Goal: Information Seeking & Learning: Learn about a topic

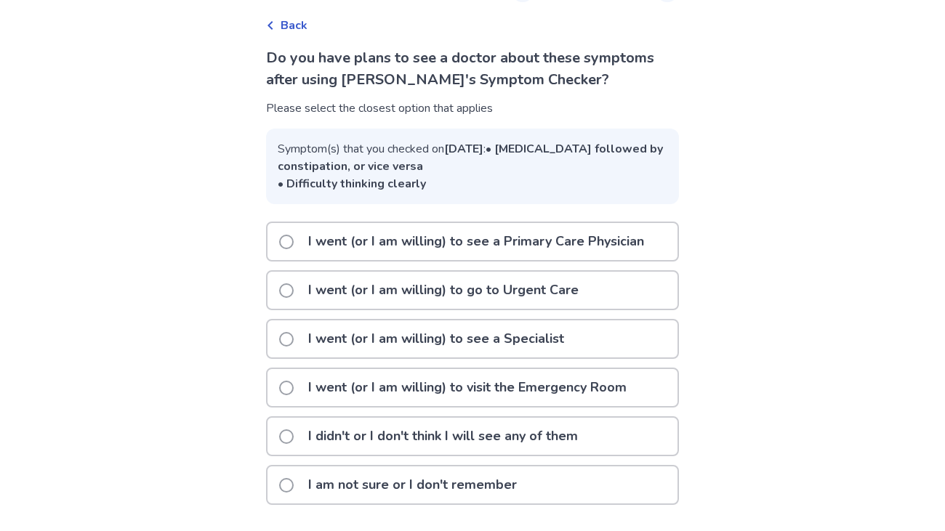
scroll to position [79, 0]
click at [522, 440] on p "I didn't or I don't think I will see any of them" at bounding box center [442, 436] width 287 height 37
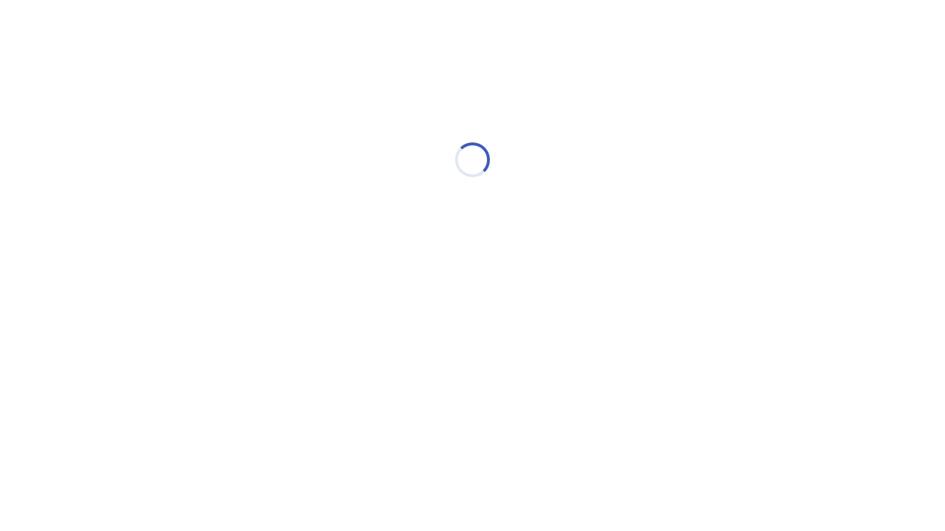
scroll to position [0, 0]
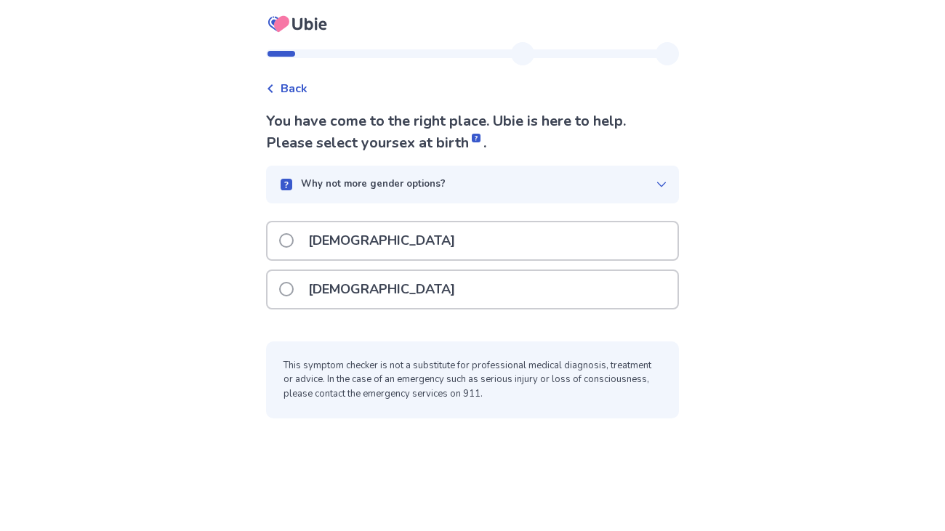
click at [410, 285] on div "Female" at bounding box center [472, 289] width 410 height 37
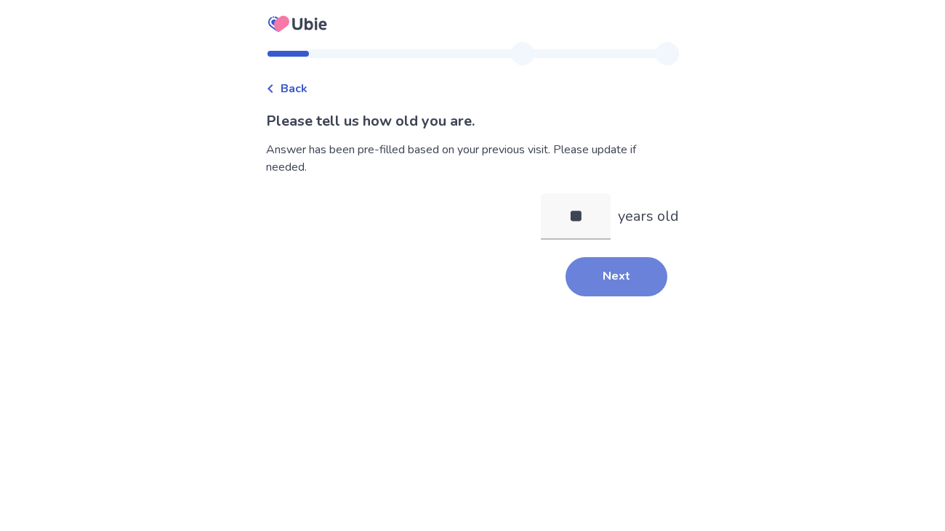
click at [614, 275] on button "Next" at bounding box center [616, 276] width 102 height 39
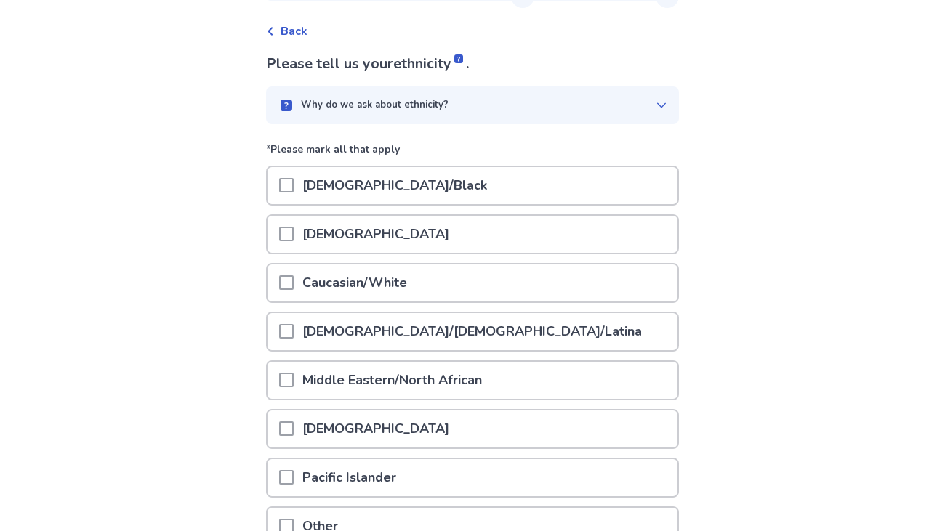
scroll to position [78, 0]
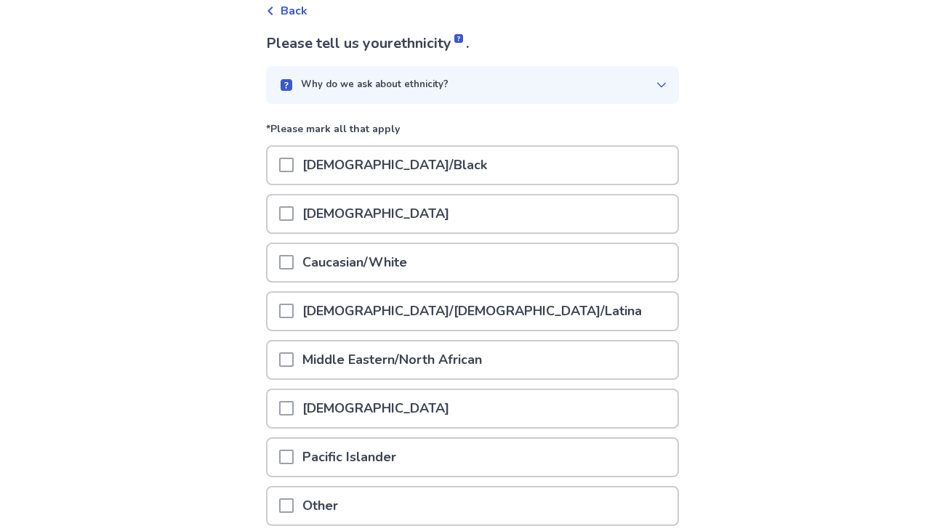
click at [394, 262] on p "Caucasian/White" at bounding box center [355, 262] width 122 height 37
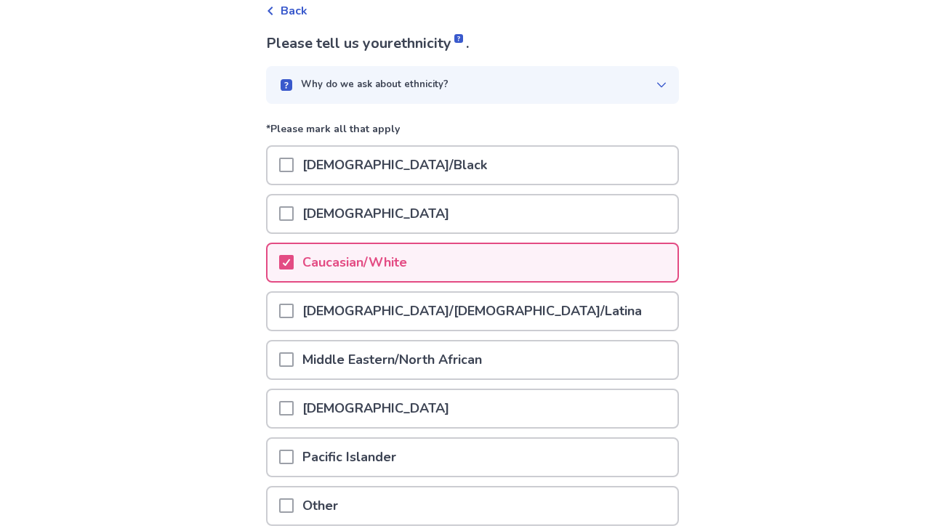
scroll to position [200, 0]
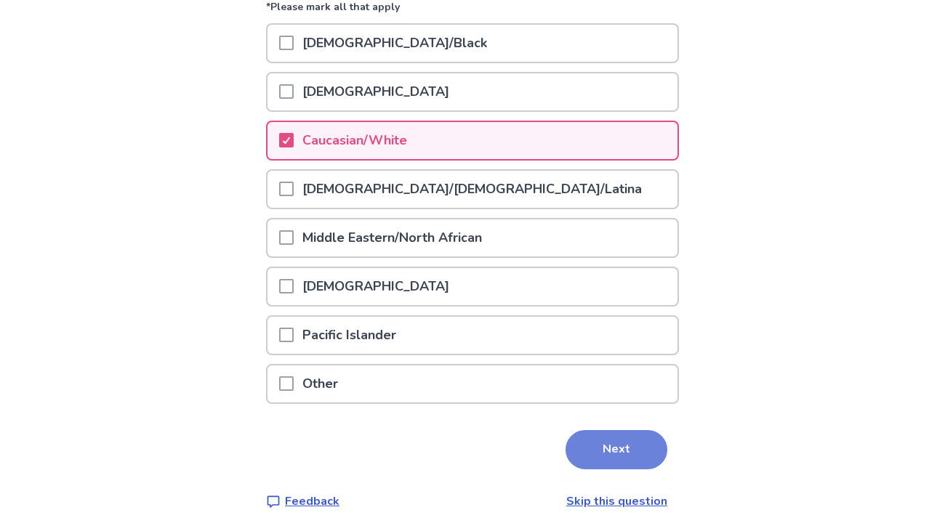
click at [613, 451] on button "Next" at bounding box center [616, 449] width 102 height 39
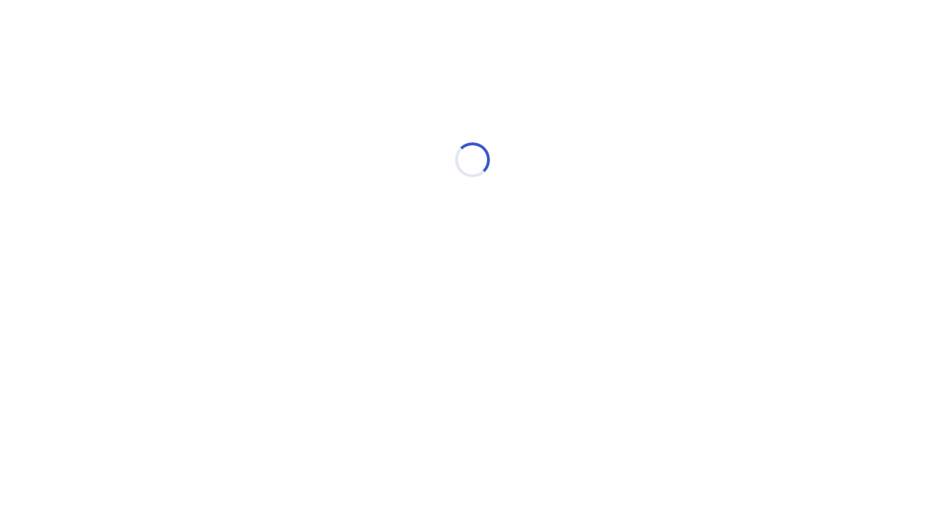
scroll to position [0, 0]
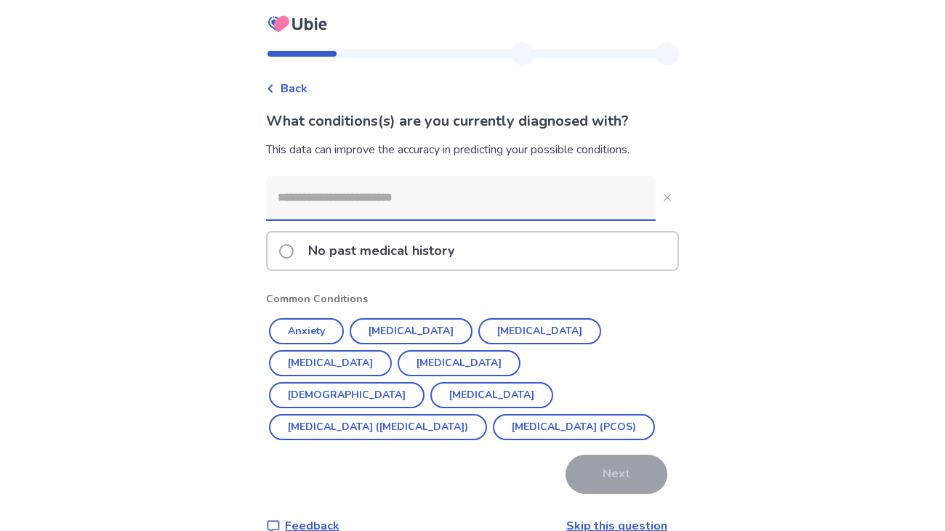
scroll to position [26, 0]
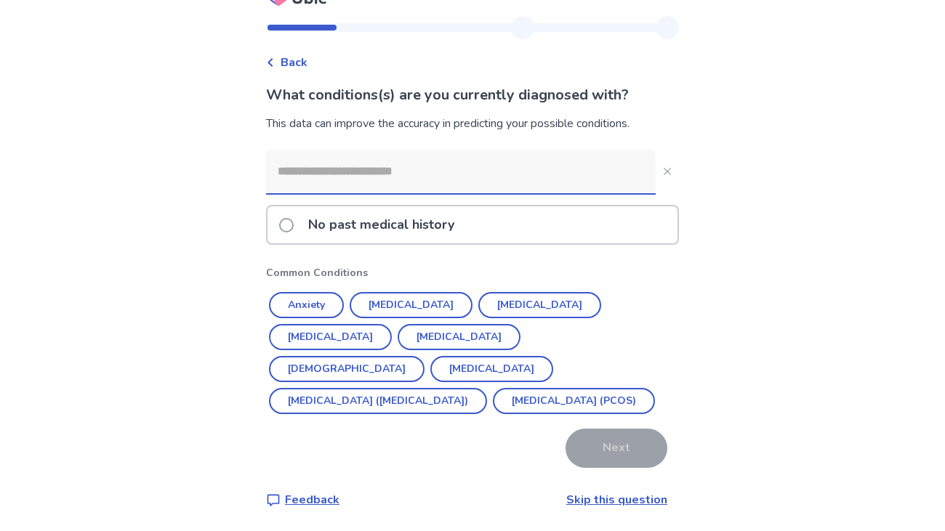
click at [432, 166] on input at bounding box center [460, 172] width 389 height 44
click at [440, 223] on p "No past medical history" at bounding box center [380, 224] width 163 height 37
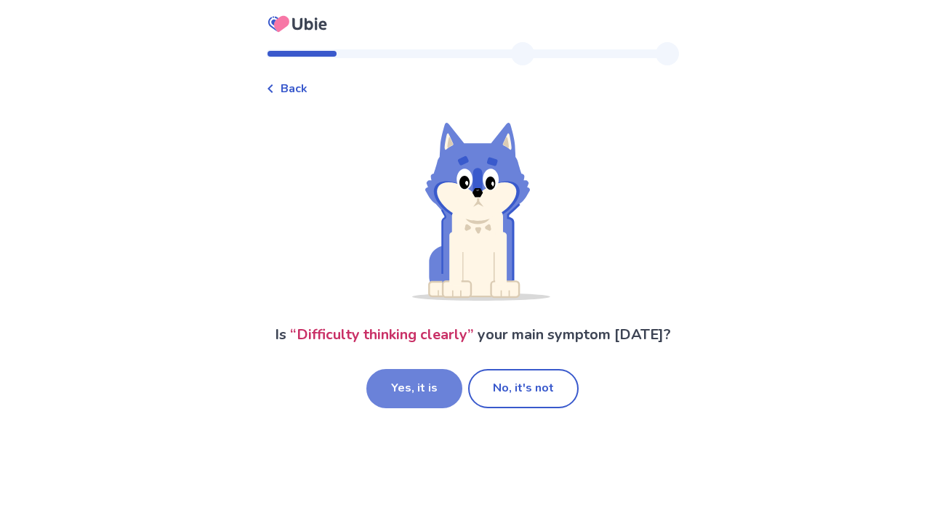
click at [415, 395] on button "Yes, it is" at bounding box center [414, 388] width 96 height 39
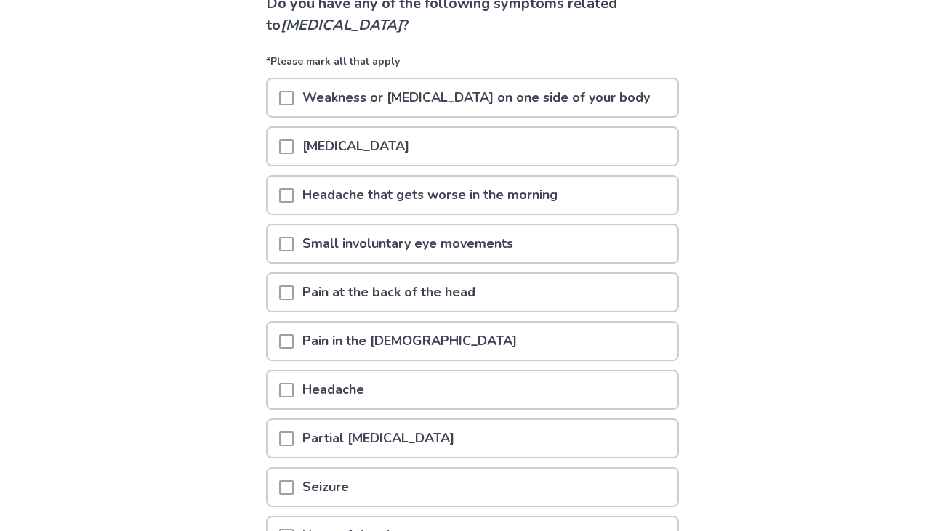
scroll to position [121, 0]
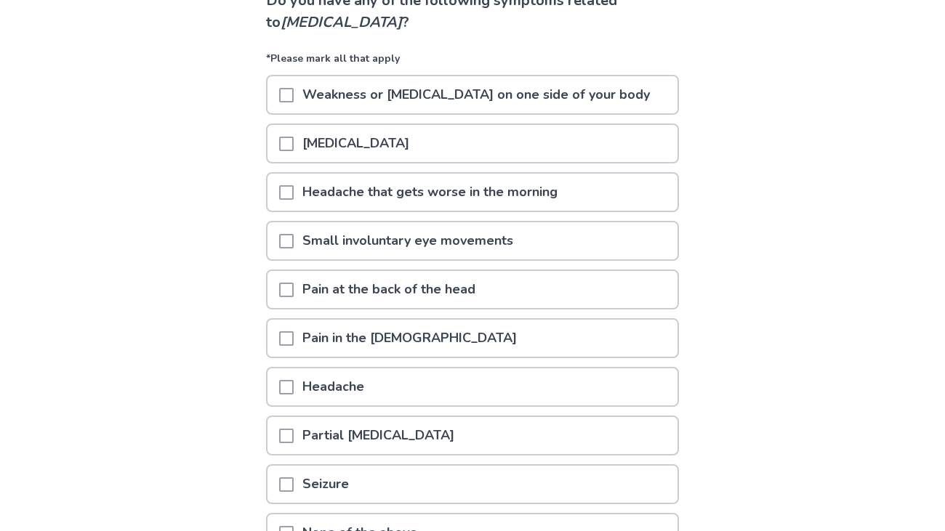
click at [304, 189] on p "Headache that gets worse in the morning" at bounding box center [430, 192] width 272 height 37
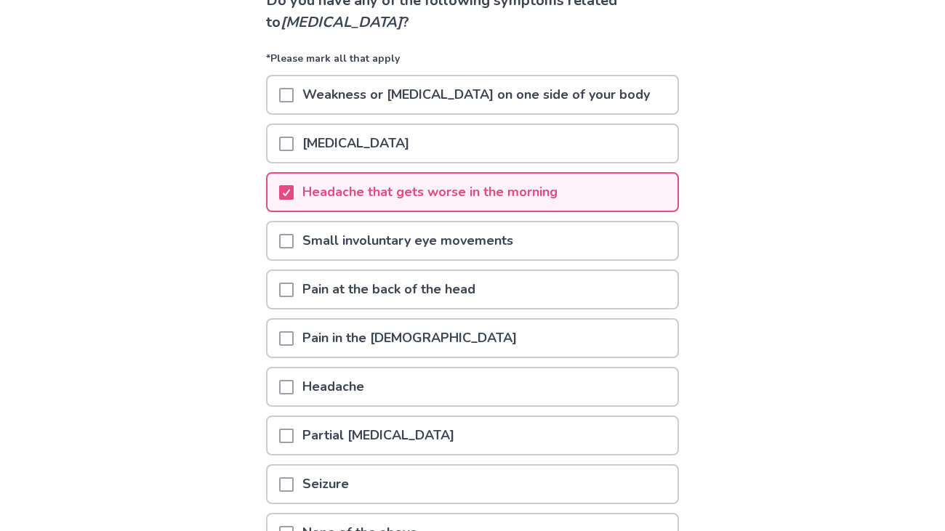
click at [304, 225] on p "Small involuntary eye movements" at bounding box center [408, 240] width 228 height 37
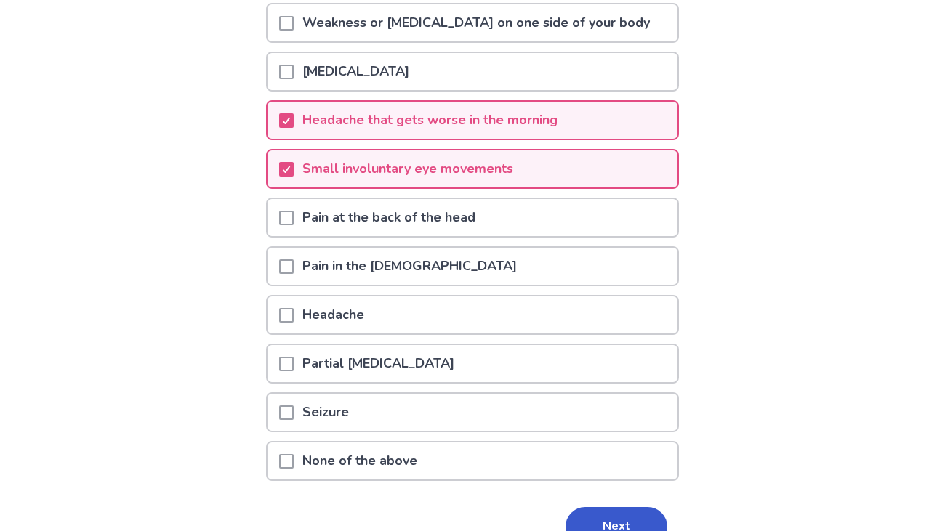
scroll to position [198, 0]
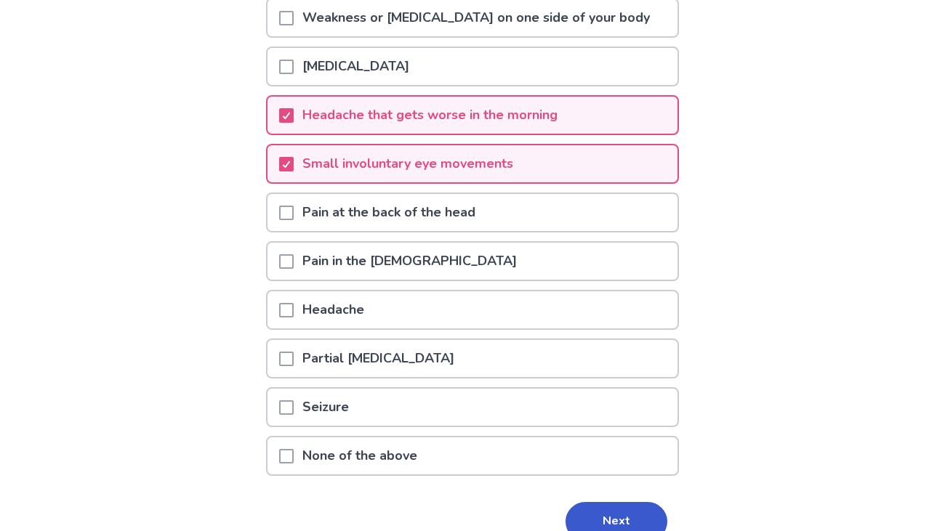
click at [294, 249] on div at bounding box center [286, 261] width 15 height 37
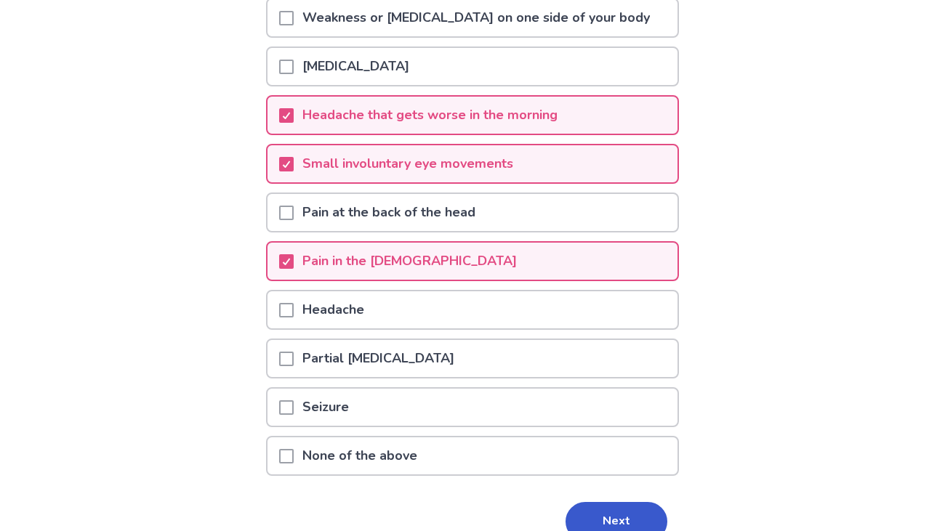
click at [304, 302] on p "Headache" at bounding box center [333, 309] width 79 height 37
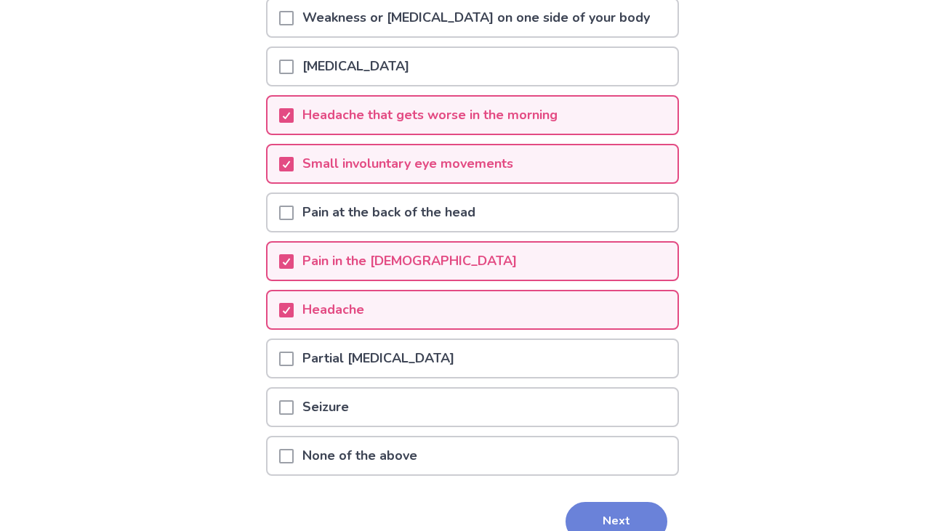
click at [595, 511] on button "Next" at bounding box center [616, 521] width 102 height 39
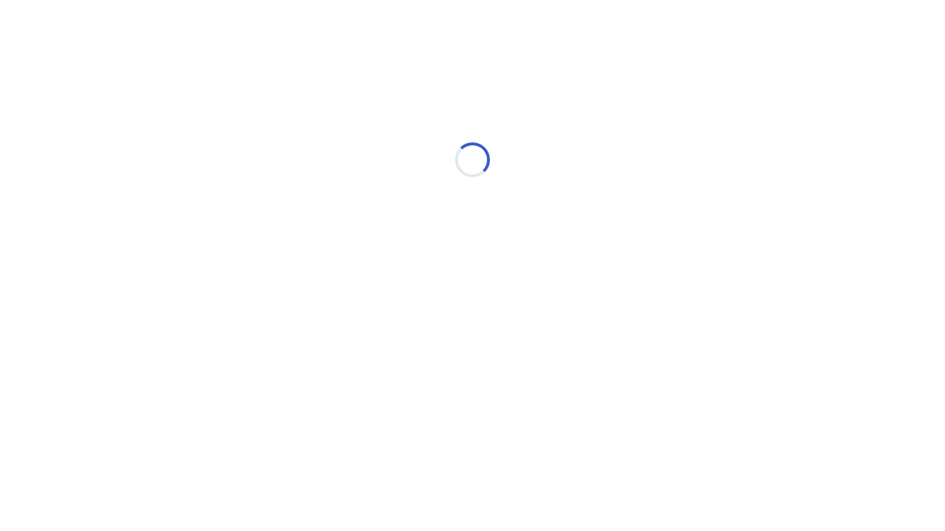
scroll to position [0, 0]
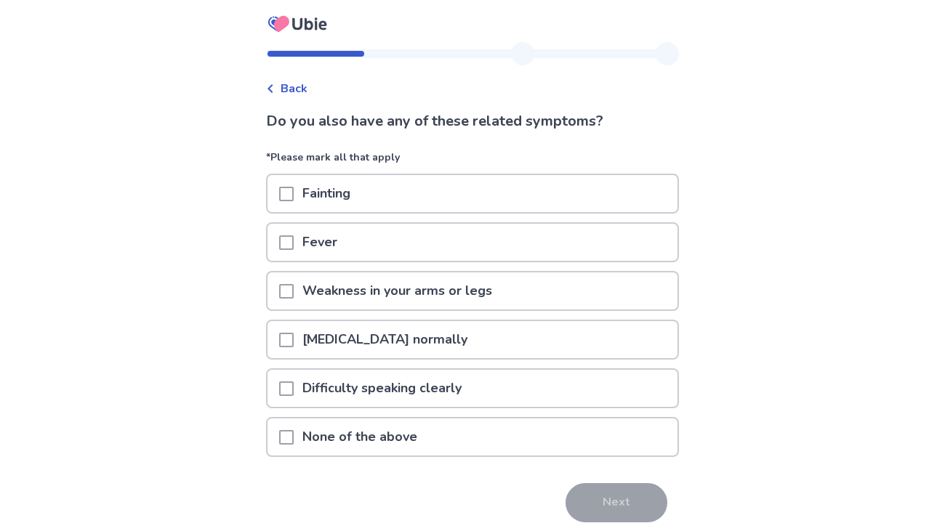
click at [432, 374] on p "Difficulty speaking clearly" at bounding box center [382, 388] width 177 height 37
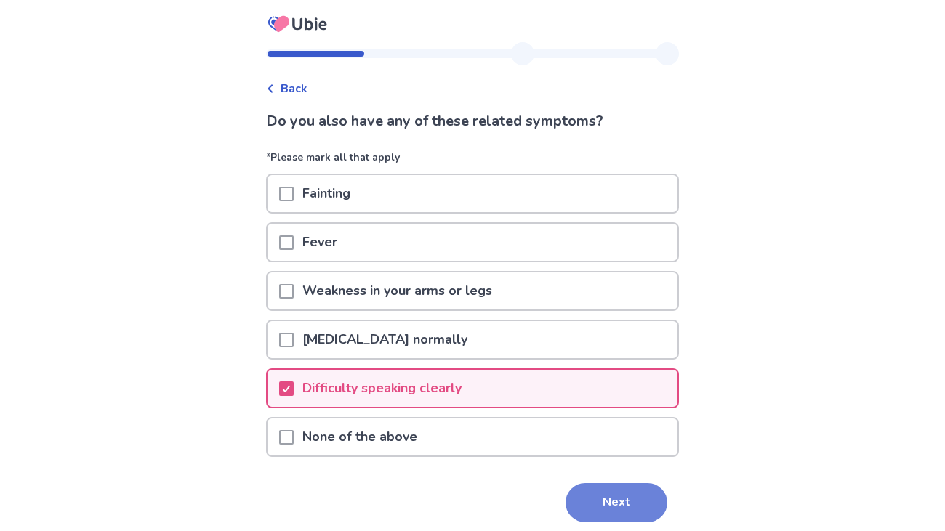
click at [585, 498] on button "Next" at bounding box center [616, 502] width 102 height 39
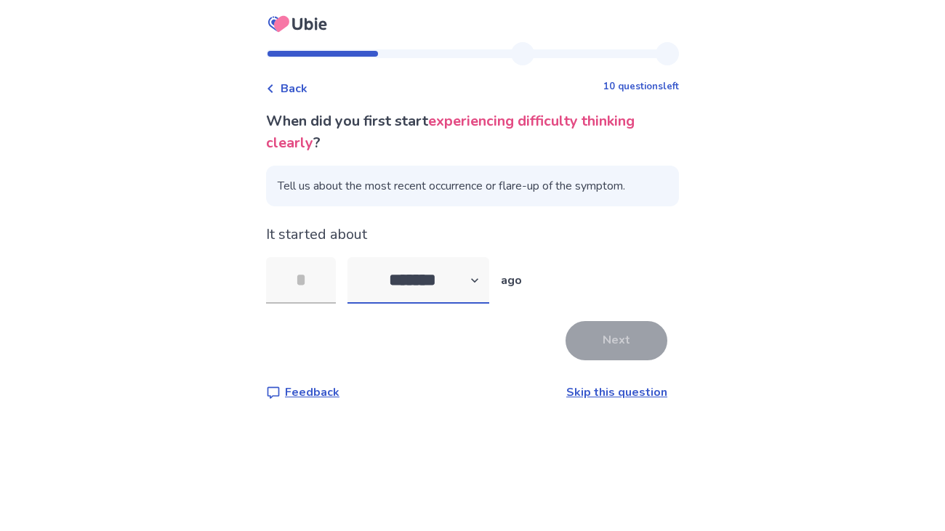
click at [437, 276] on select "******* ****** ******* ******** *******" at bounding box center [418, 280] width 142 height 47
select select "*"
click at [356, 257] on select "******* ****** ******* ******** *******" at bounding box center [418, 280] width 142 height 47
click at [288, 280] on input "tel" at bounding box center [301, 280] width 70 height 47
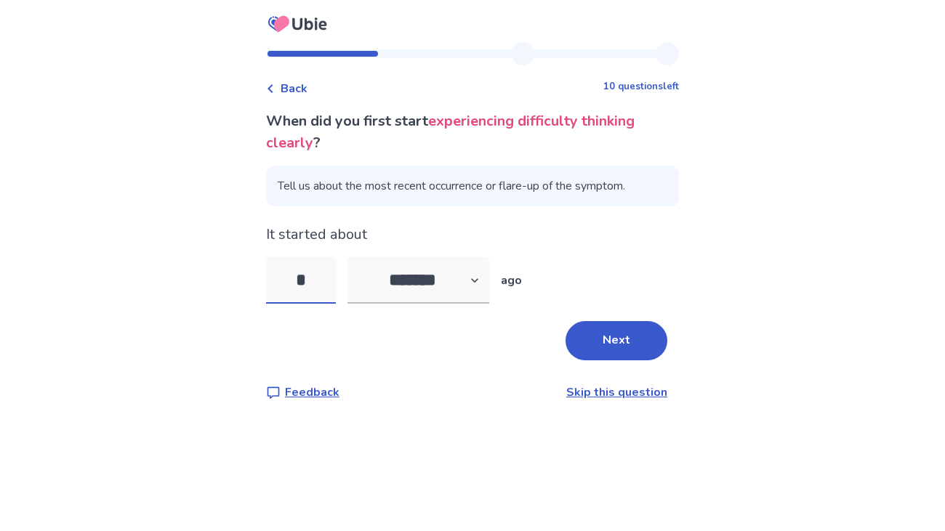
type input "**"
click at [624, 356] on button "Next" at bounding box center [616, 340] width 102 height 39
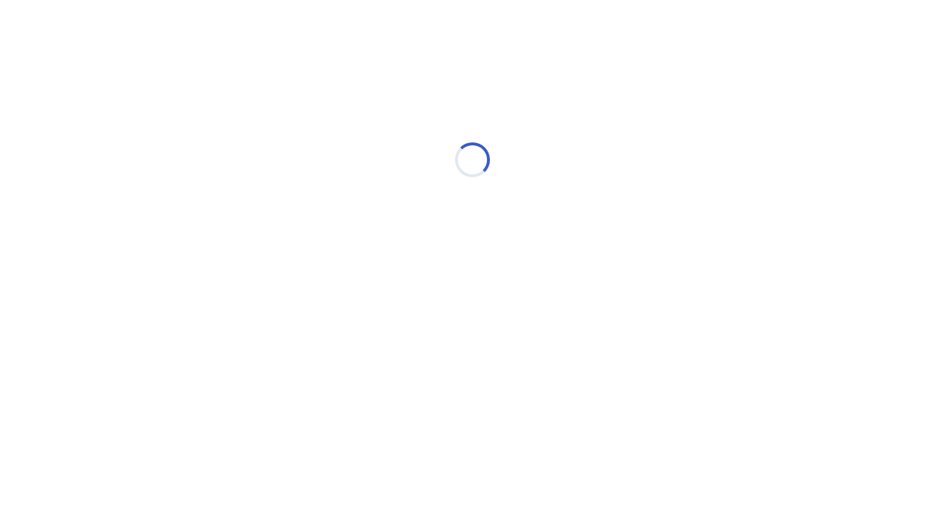
select select "*"
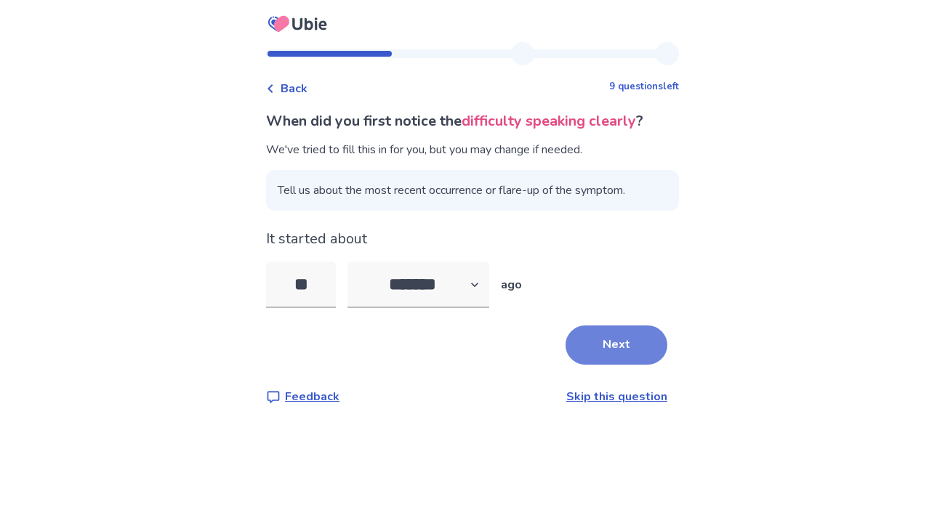
click at [589, 352] on button "Next" at bounding box center [616, 345] width 102 height 39
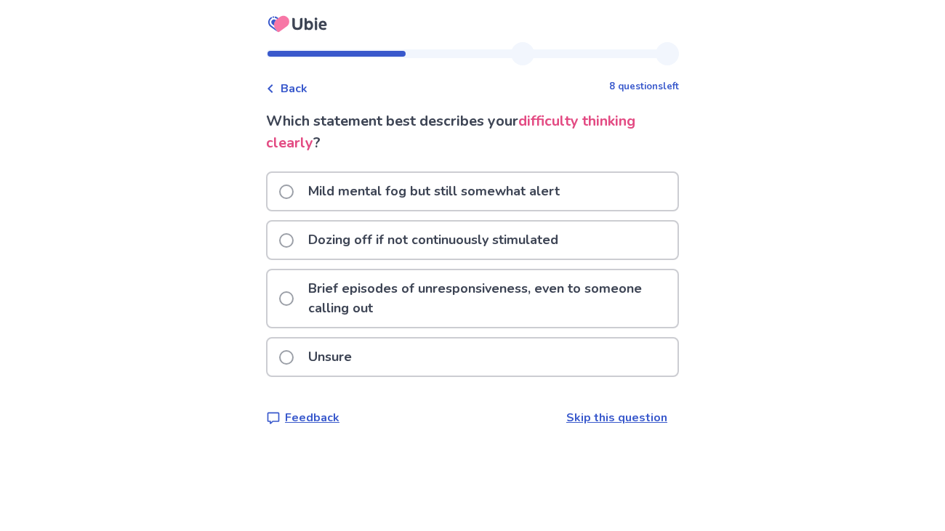
click at [498, 320] on p "Brief episodes of unresponsiveness, even to someone calling out" at bounding box center [488, 298] width 378 height 57
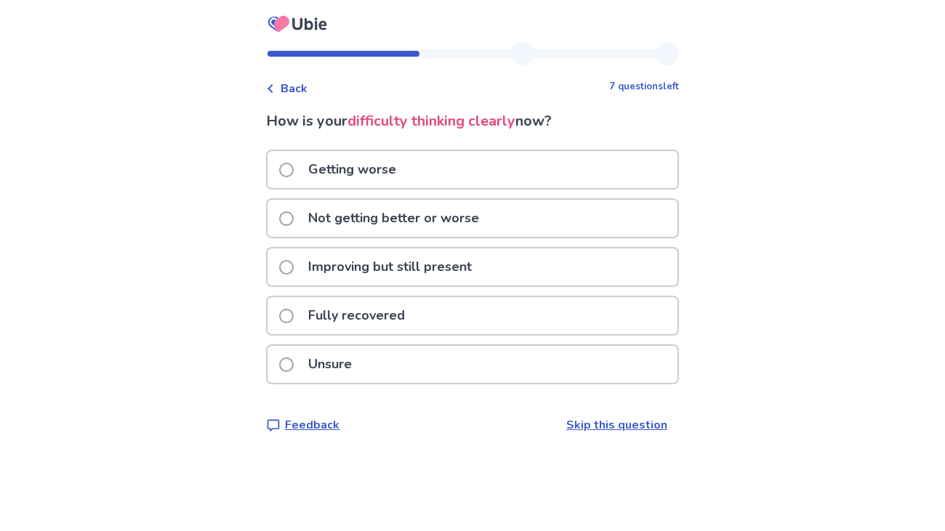
click at [466, 181] on div "Getting worse" at bounding box center [472, 169] width 410 height 37
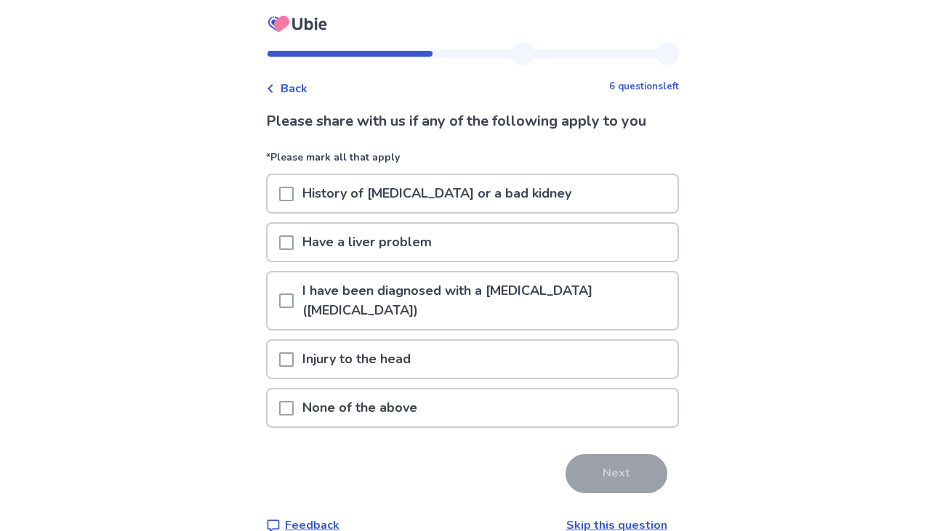
click at [423, 389] on p "None of the above" at bounding box center [360, 407] width 132 height 37
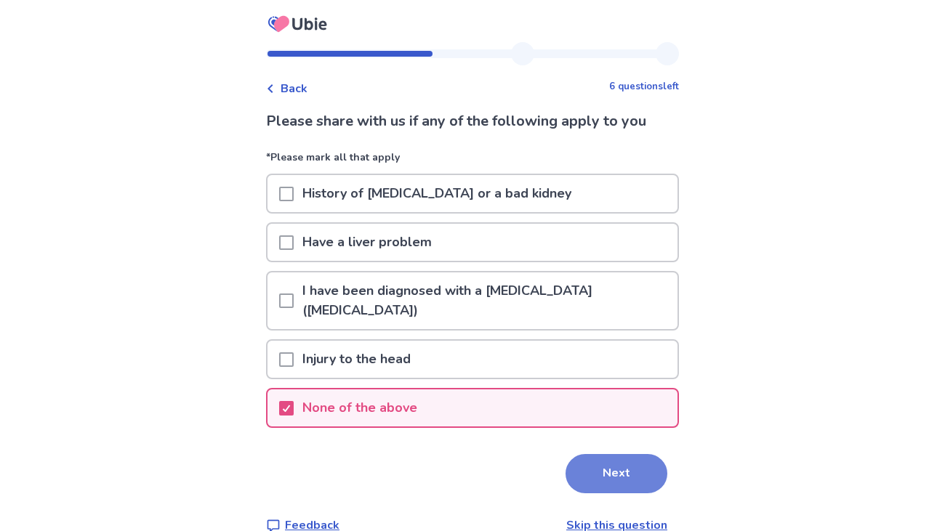
click at [590, 458] on button "Next" at bounding box center [616, 473] width 102 height 39
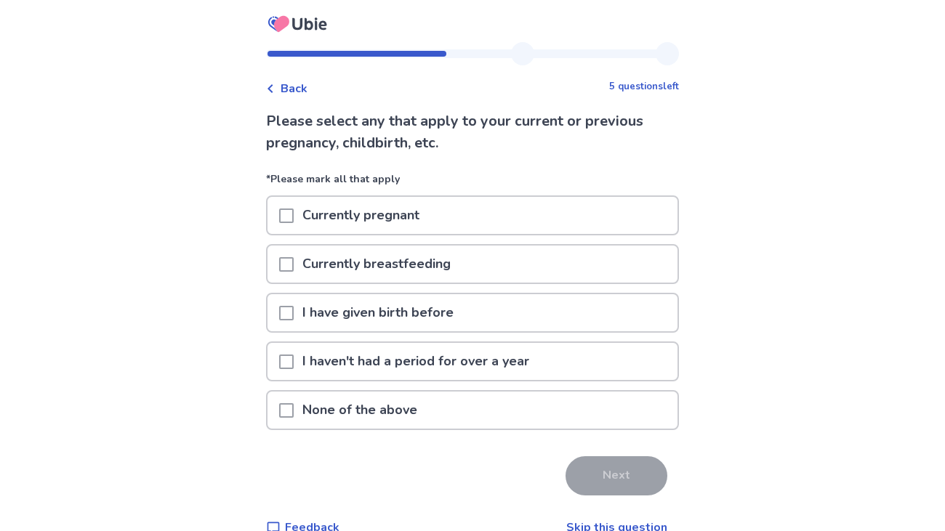
click at [483, 396] on div "None of the above" at bounding box center [472, 410] width 410 height 37
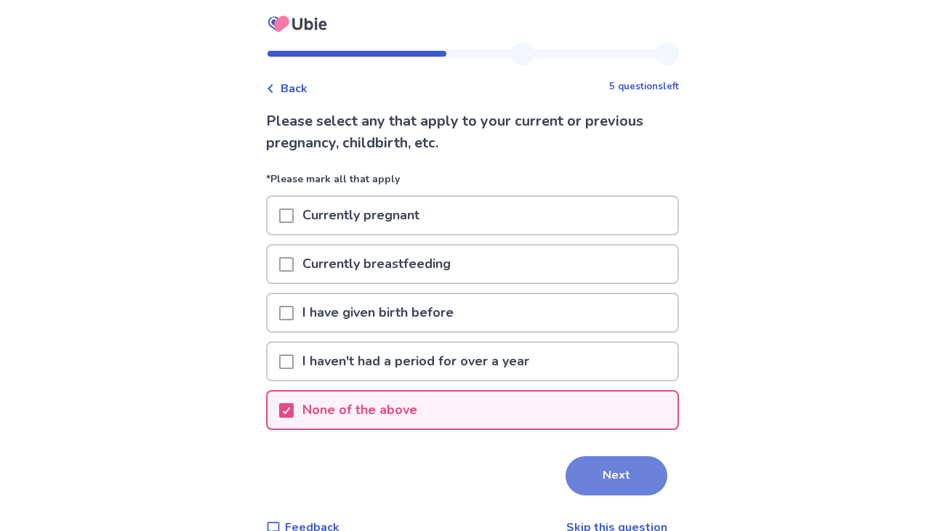
click at [596, 475] on button "Next" at bounding box center [616, 475] width 102 height 39
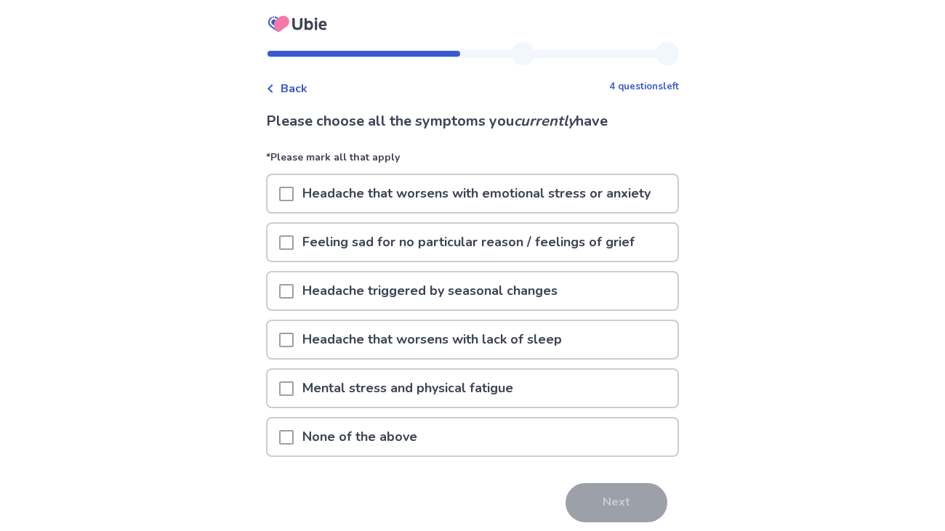
click at [496, 200] on p "Headache that worsens with emotional stress or anxiety" at bounding box center [477, 193] width 366 height 37
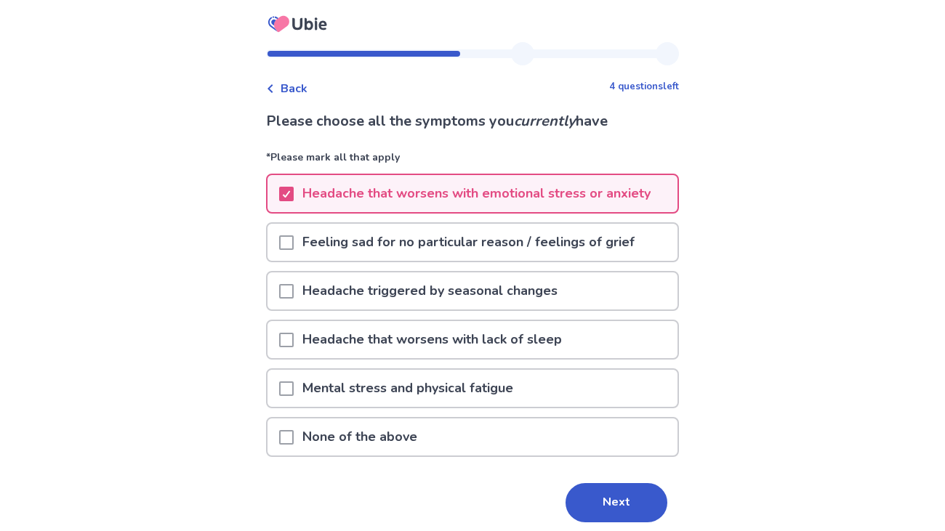
click at [538, 251] on p "Feeling sad for no particular reason / feelings of grief" at bounding box center [469, 242] width 350 height 37
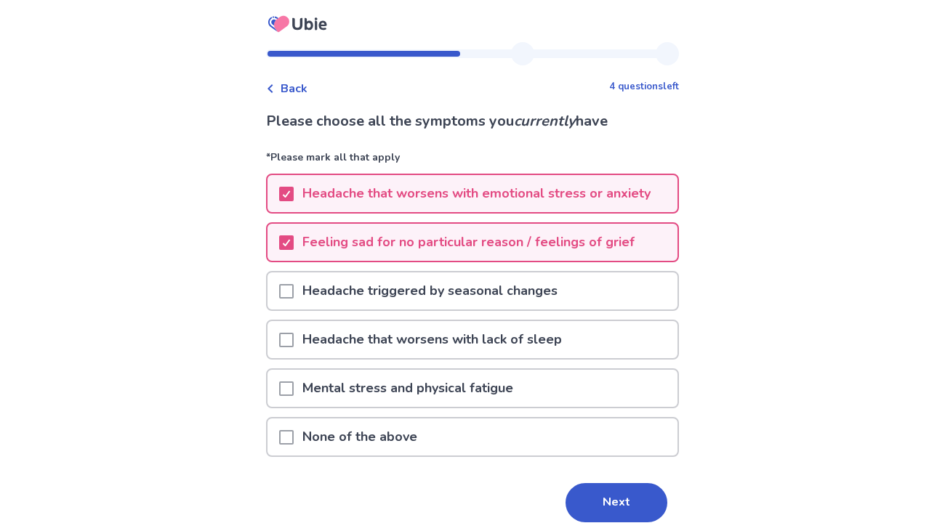
click at [578, 331] on div "Headache that worsens with lack of sleep" at bounding box center [472, 339] width 410 height 37
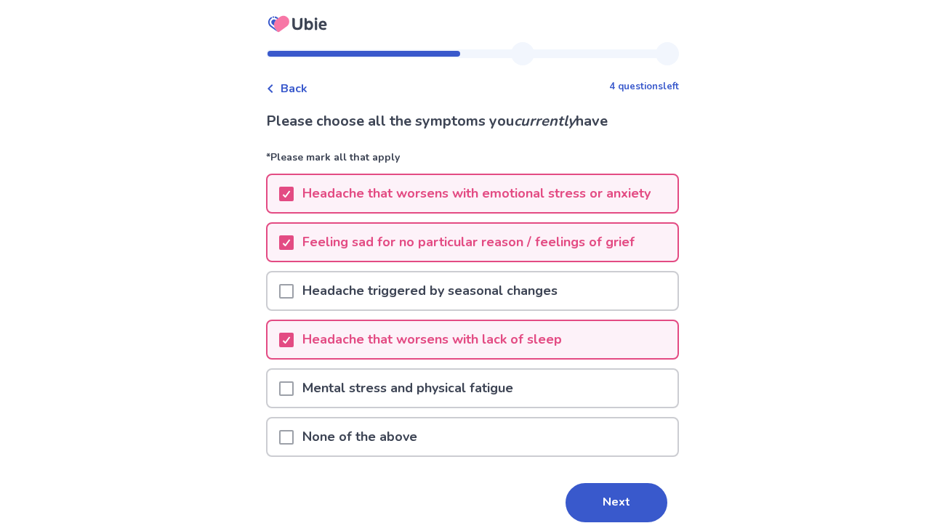
click at [591, 381] on div "Mental stress and physical fatigue" at bounding box center [472, 388] width 410 height 37
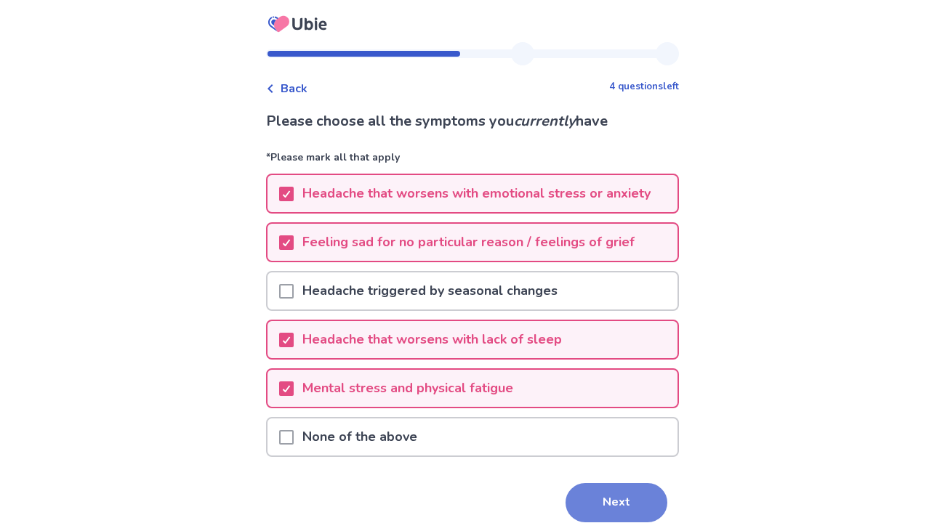
click at [623, 504] on button "Next" at bounding box center [616, 502] width 102 height 39
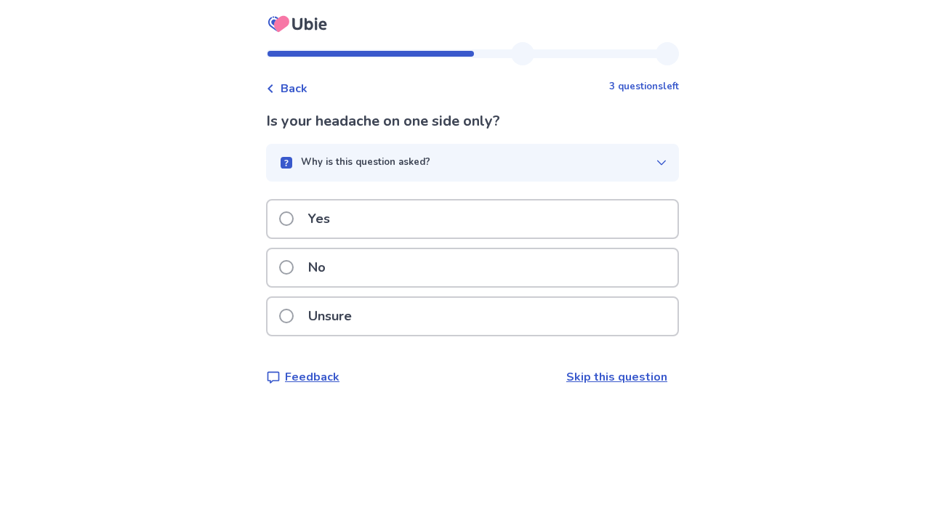
click at [440, 307] on div "Unsure" at bounding box center [472, 316] width 410 height 37
click at [437, 227] on div "Yes" at bounding box center [472, 219] width 410 height 37
click at [439, 231] on div "Yes" at bounding box center [472, 219] width 410 height 37
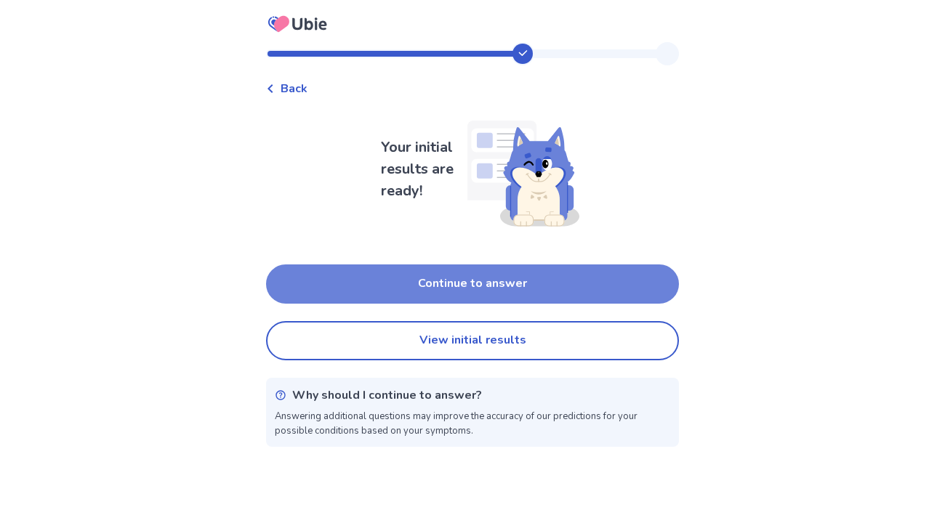
click at [551, 278] on button "Continue to answer" at bounding box center [472, 284] width 413 height 39
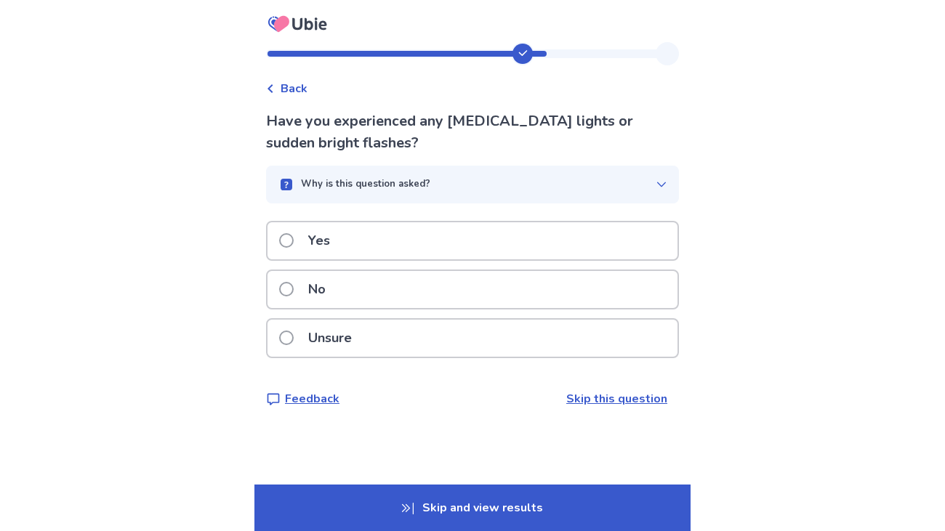
click at [415, 296] on div "No" at bounding box center [472, 289] width 410 height 37
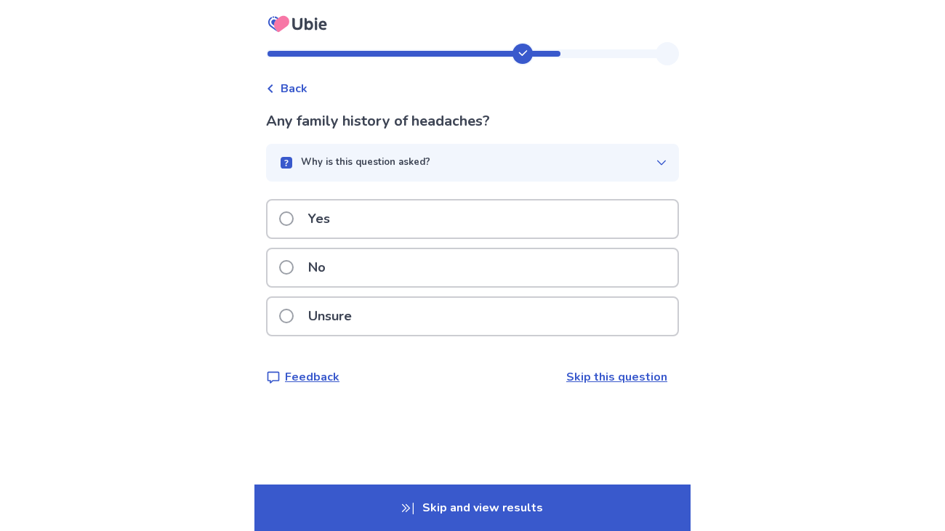
click at [427, 300] on div "Unsure" at bounding box center [472, 316] width 410 height 37
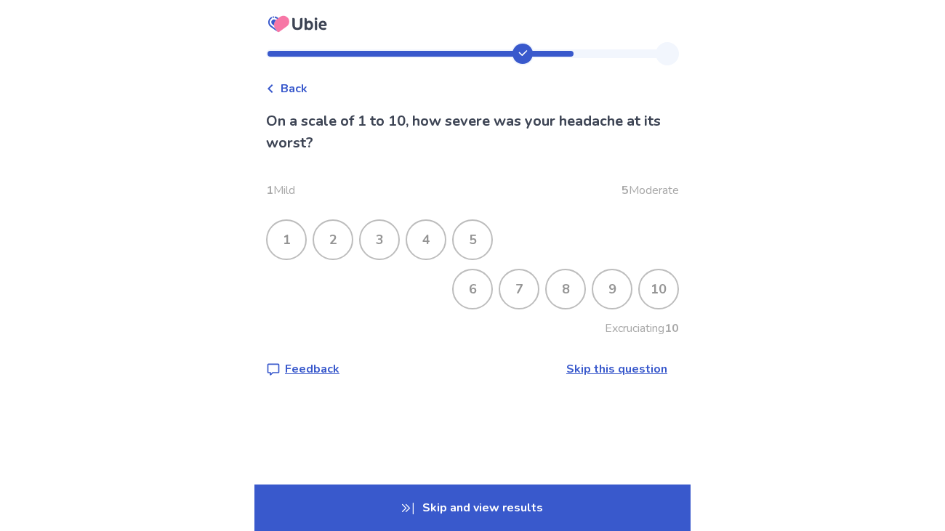
click at [466, 295] on div "6" at bounding box center [472, 289] width 38 height 38
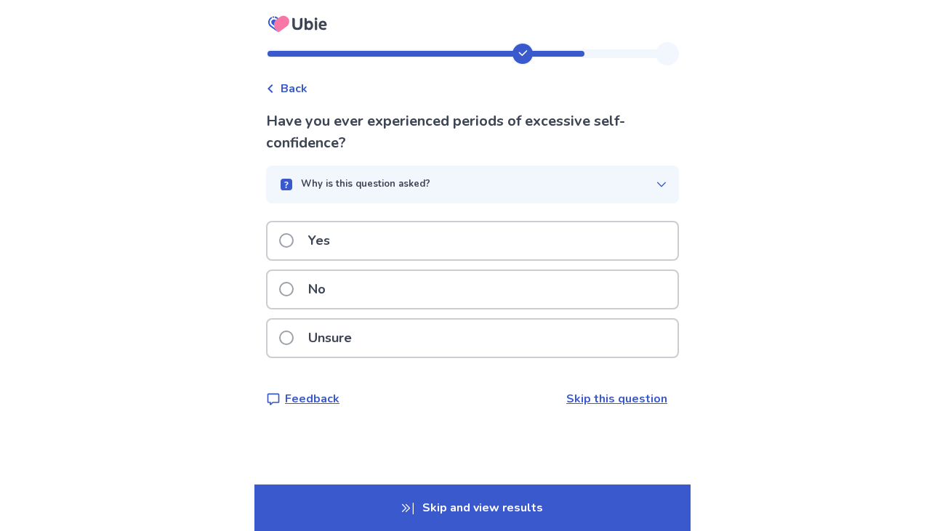
click at [438, 339] on div "Unsure" at bounding box center [472, 338] width 410 height 37
click at [421, 251] on div "Yes" at bounding box center [472, 240] width 410 height 37
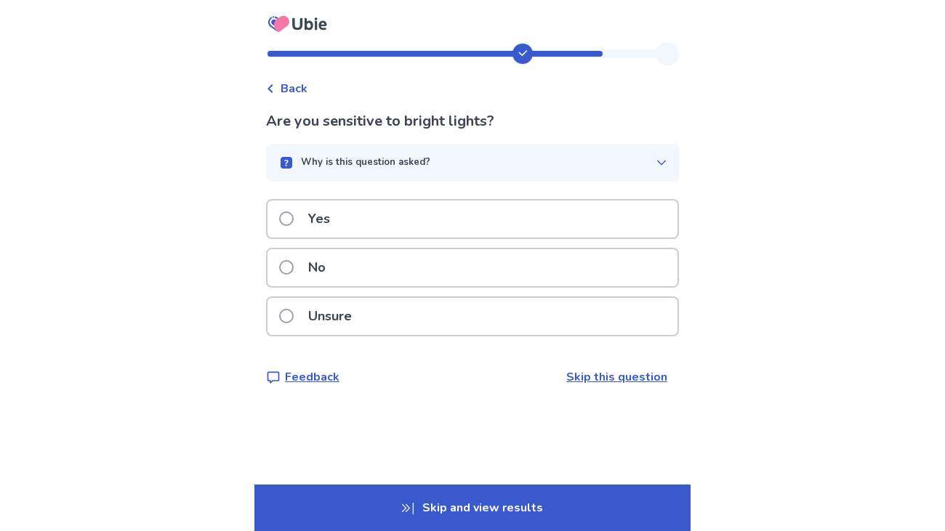
click at [433, 259] on div "No" at bounding box center [472, 267] width 410 height 37
drag, startPoint x: 433, startPoint y: 277, endPoint x: 442, endPoint y: 204, distance: 73.2
click at [442, 204] on div "Yes No Unsure" at bounding box center [472, 272] width 413 height 146
click at [445, 262] on div "No" at bounding box center [472, 267] width 410 height 37
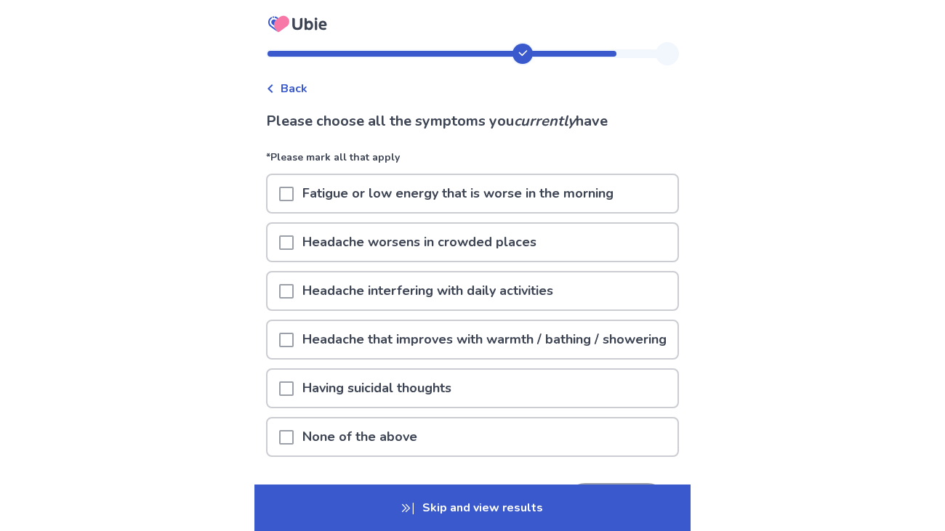
click at [281, 204] on div "Fatigue or low energy that is worse in the morning" at bounding box center [472, 193] width 410 height 37
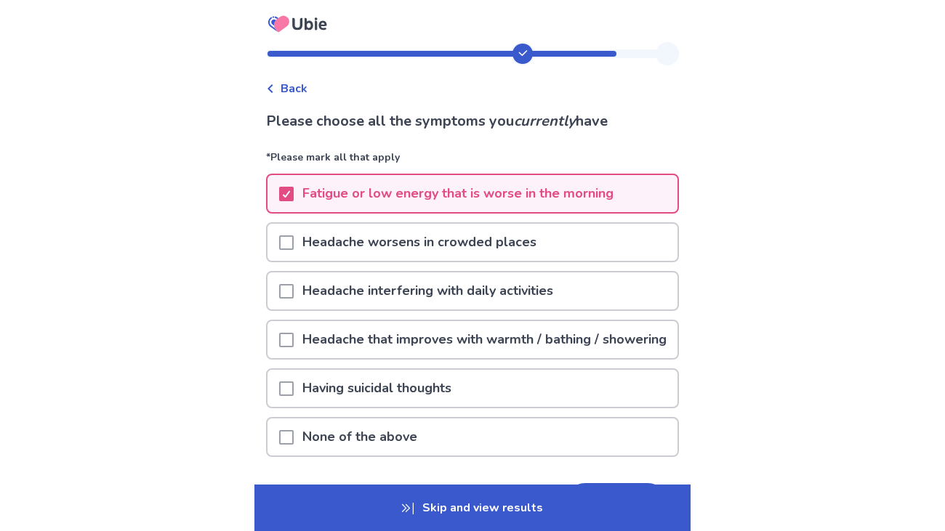
click at [293, 358] on div at bounding box center [286, 339] width 15 height 37
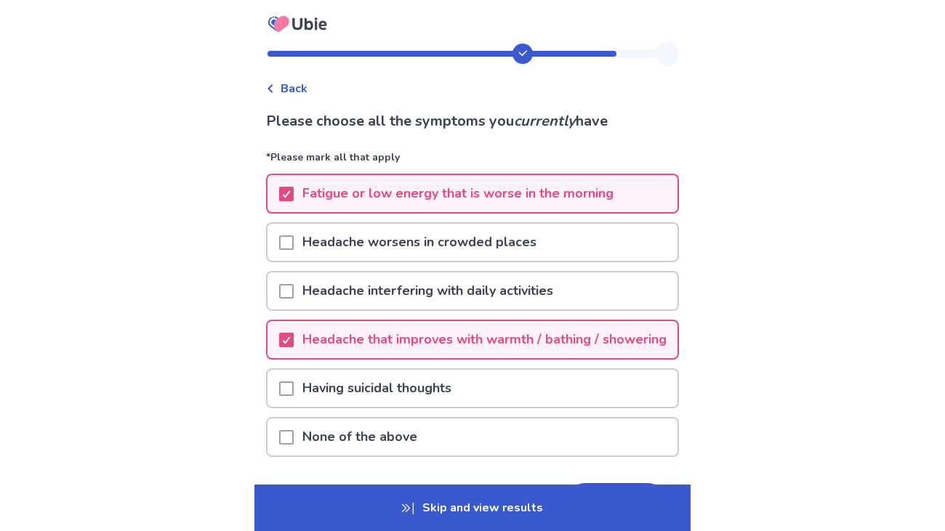
scroll to position [120, 0]
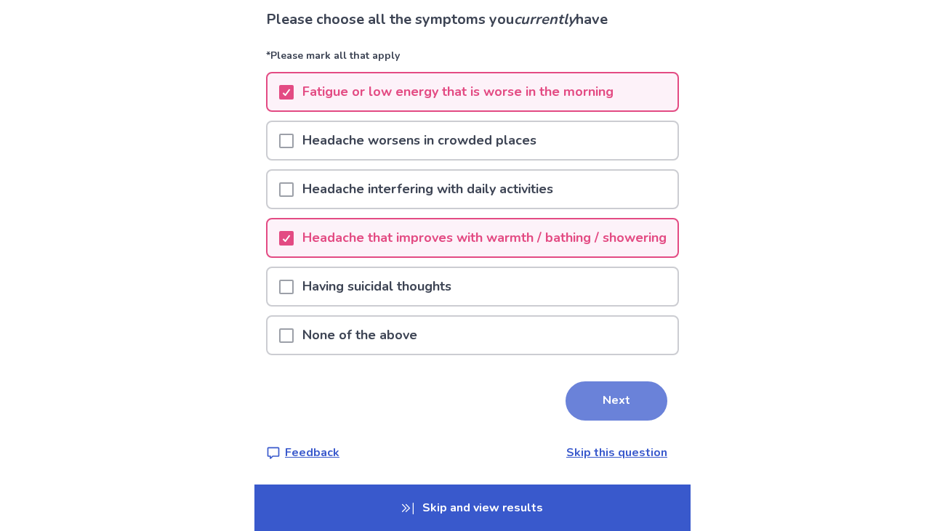
click at [586, 402] on button "Next" at bounding box center [616, 400] width 102 height 39
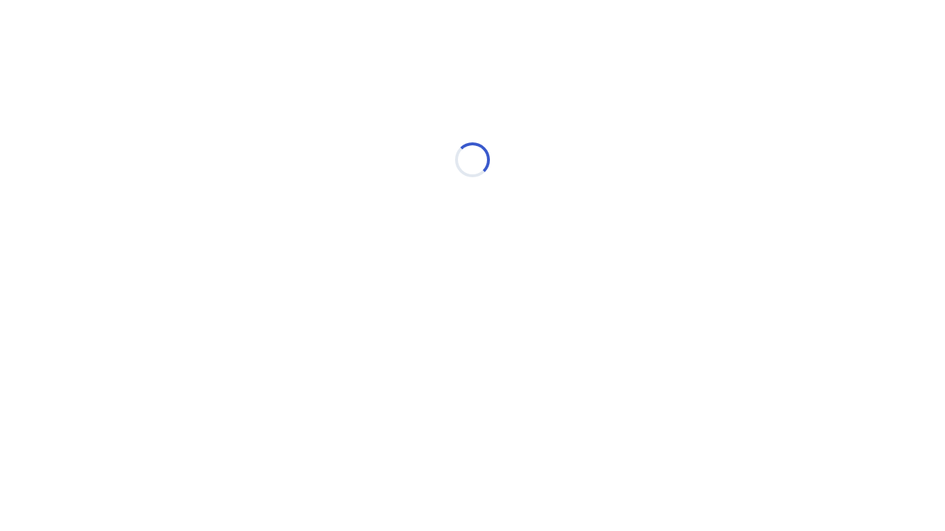
scroll to position [0, 0]
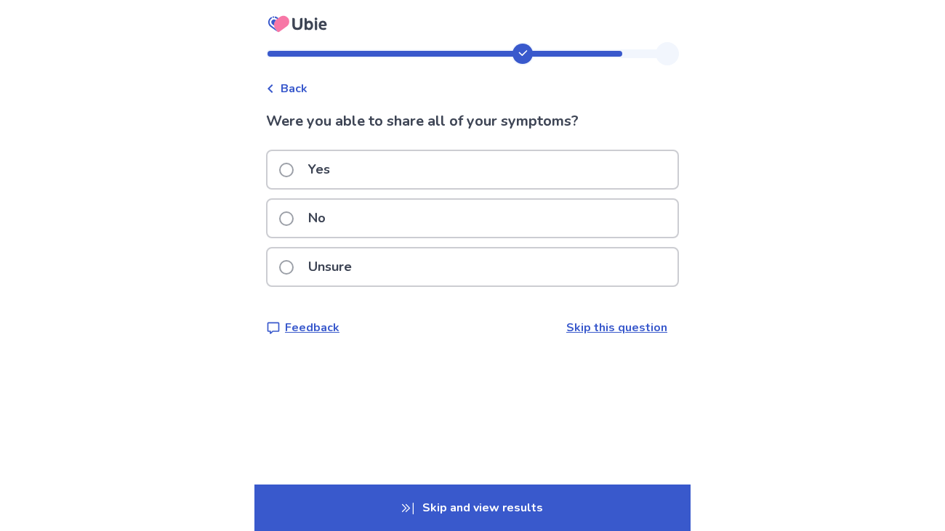
click at [593, 503] on p "Skip and view results" at bounding box center [472, 508] width 436 height 47
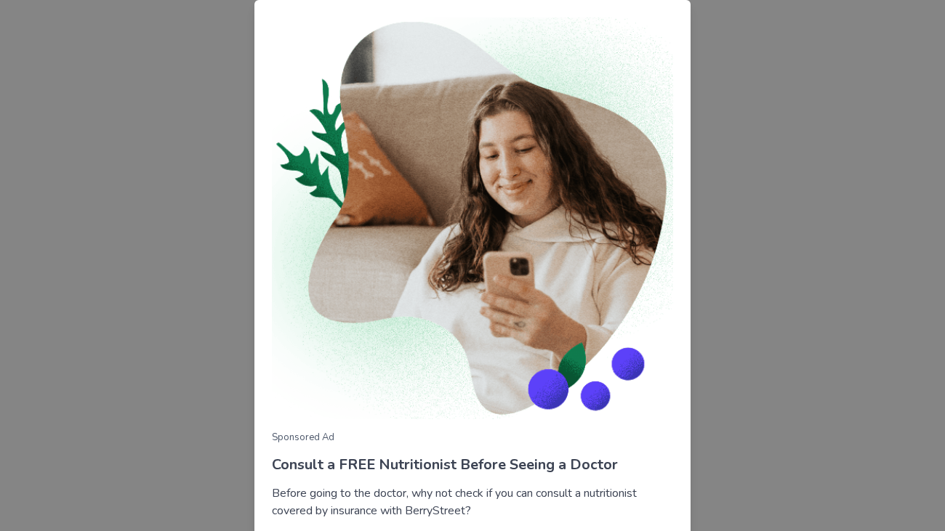
scroll to position [104, 0]
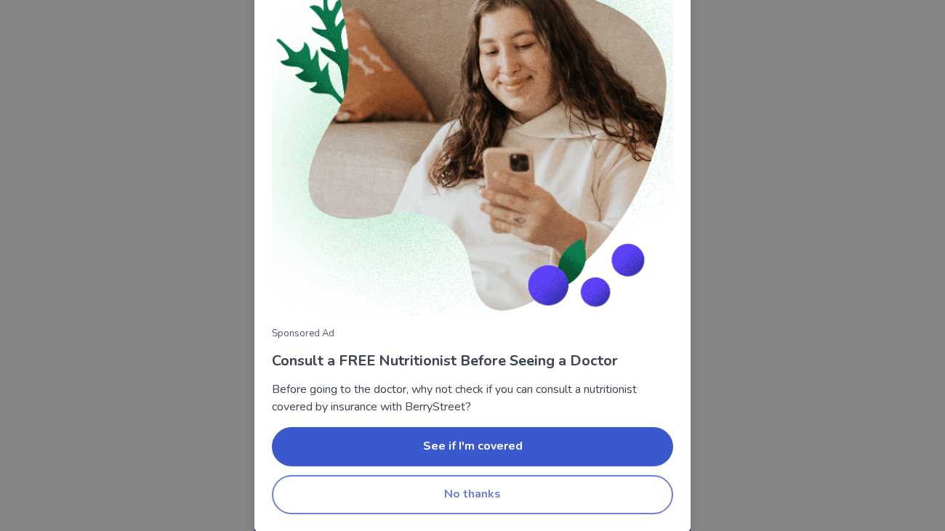
click at [493, 488] on button "No thanks" at bounding box center [472, 494] width 401 height 39
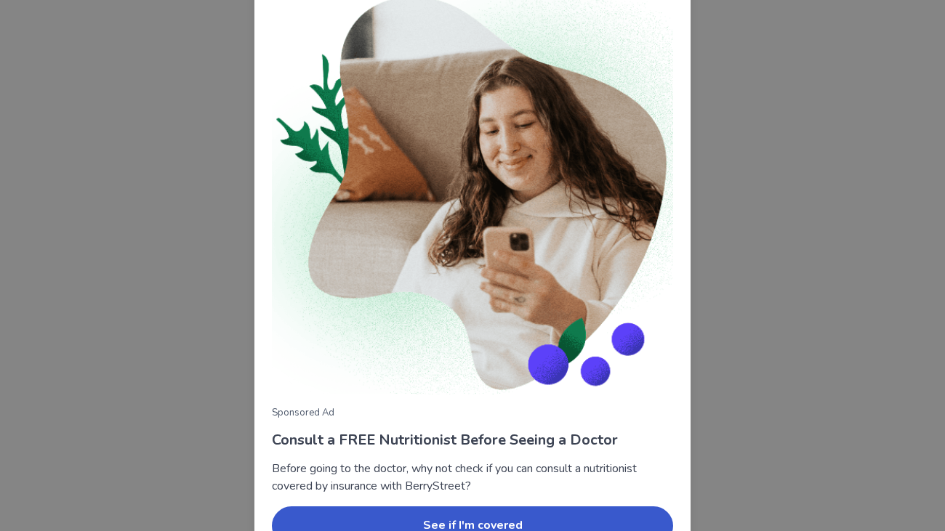
scroll to position [104, 0]
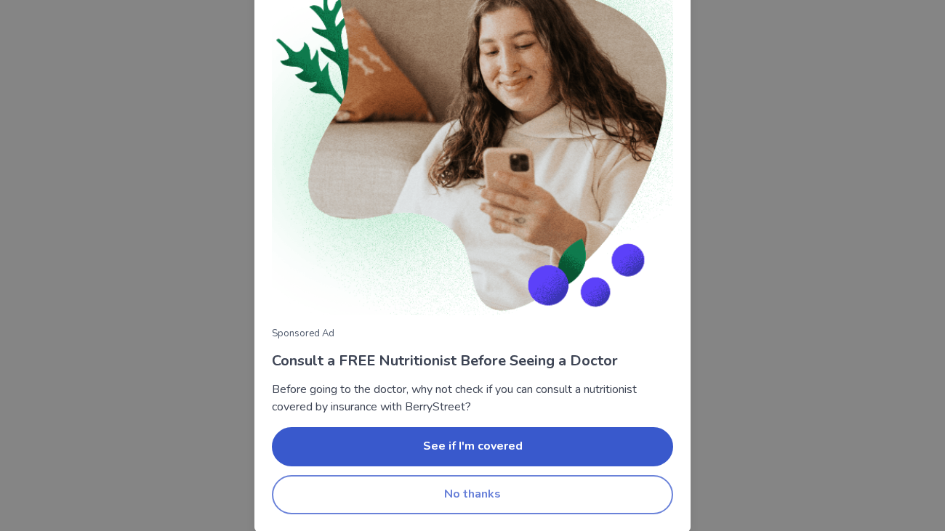
click at [485, 503] on button "No thanks" at bounding box center [472, 494] width 401 height 39
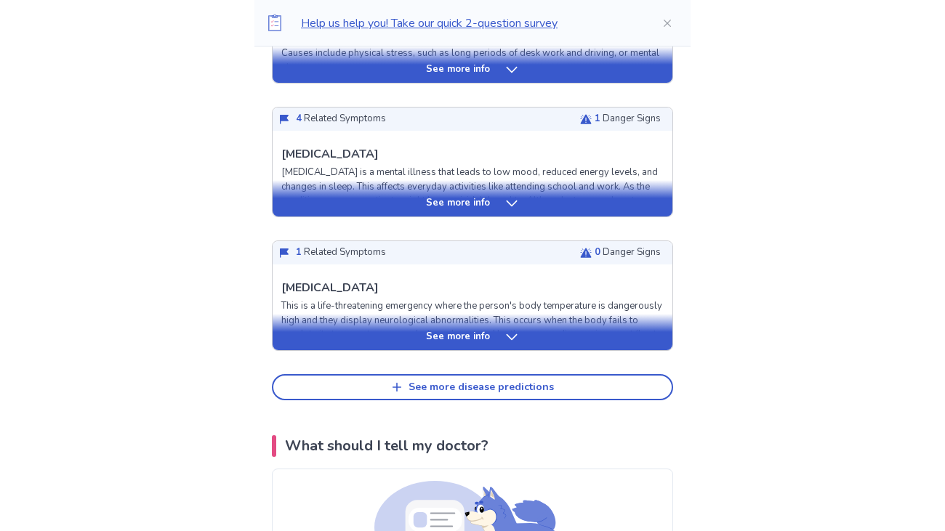
scroll to position [0, 0]
